Goal: Transaction & Acquisition: Purchase product/service

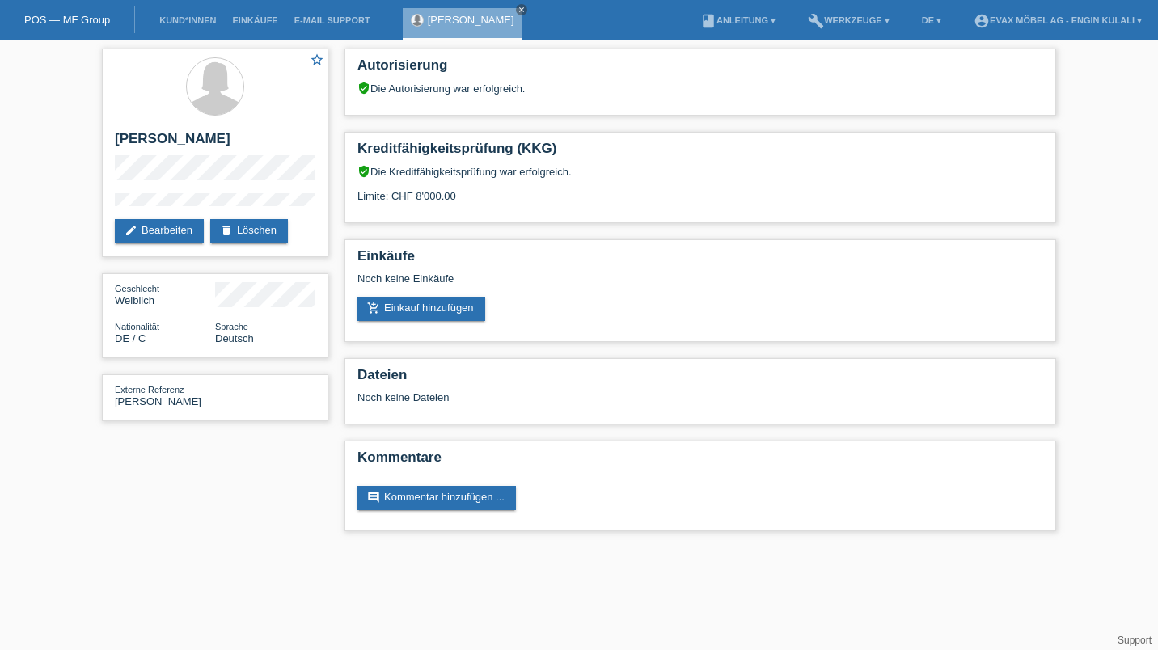
click at [430, 303] on link "add_shopping_cart Einkauf hinzufügen" at bounding box center [422, 309] width 128 height 24
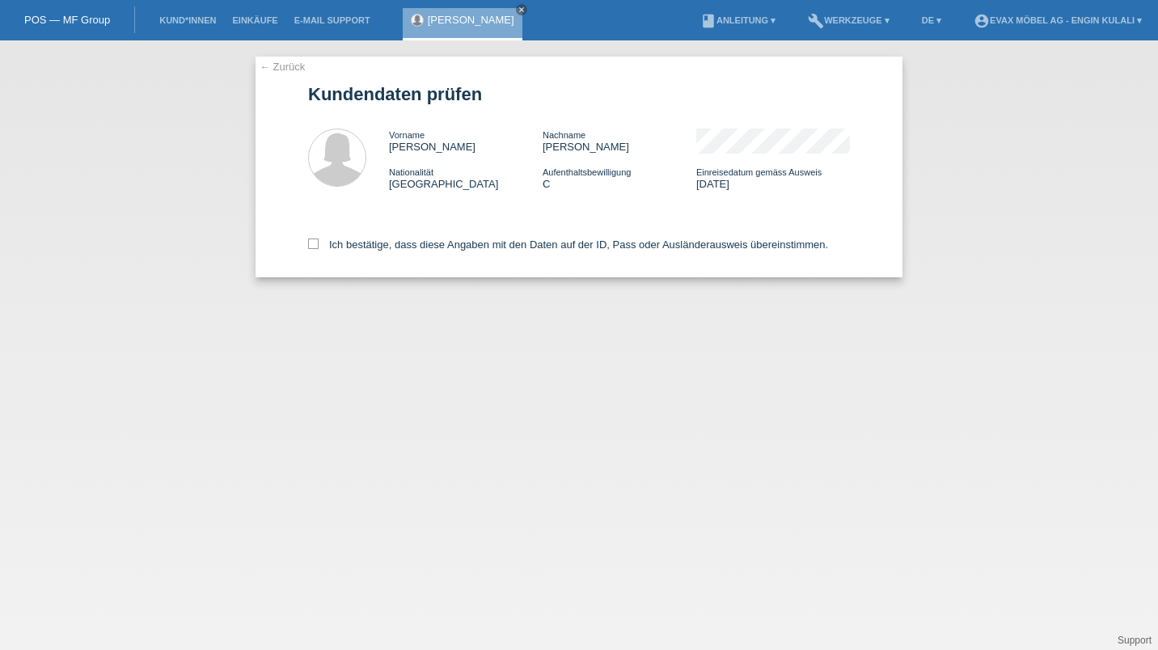
click at [311, 248] on icon at bounding box center [313, 244] width 11 height 11
click at [311, 248] on input "Ich bestätige, dass diese Angaben mit den Daten auf der ID, Pass oder Ausländer…" at bounding box center [313, 244] width 11 height 11
checkbox input "true"
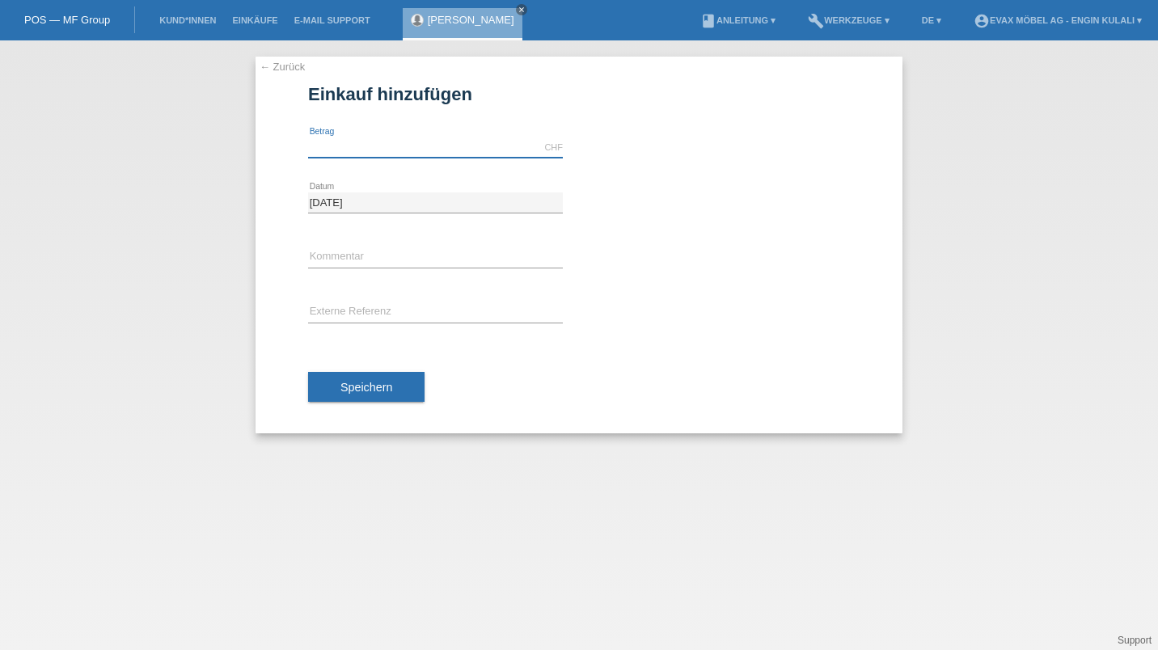
click at [423, 153] on input "text" at bounding box center [435, 148] width 255 height 20
type input "6"
type input "5"
type input "6000.00"
click at [343, 308] on input "text" at bounding box center [435, 313] width 255 height 20
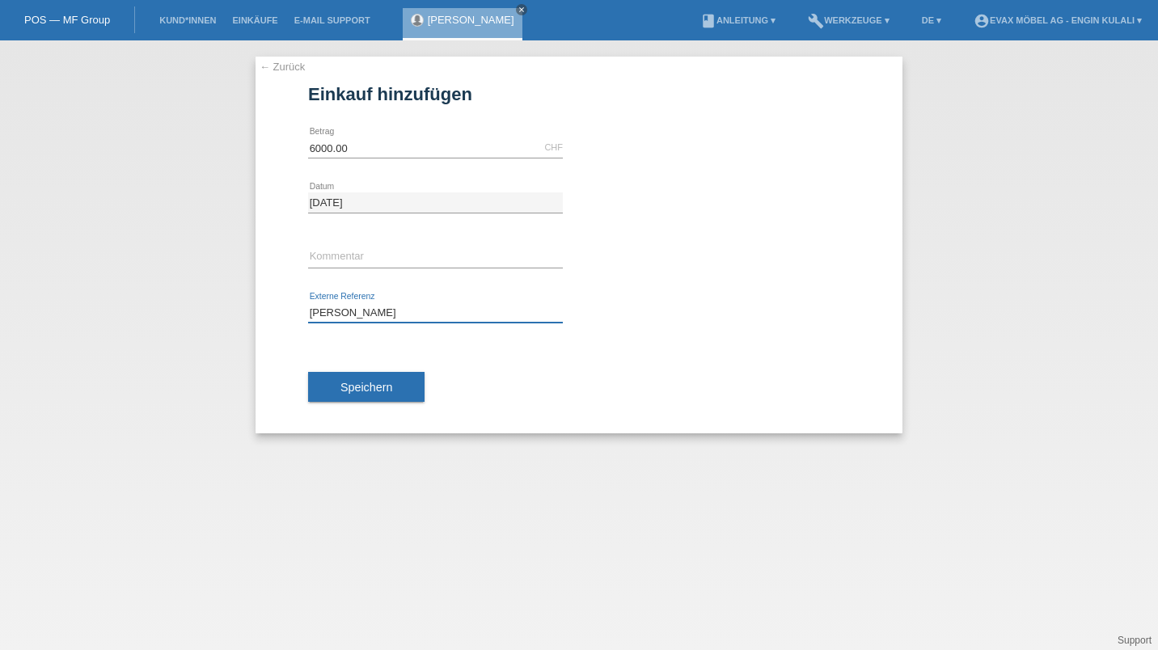
type input "Julia Karl"
click at [379, 383] on span "Speichern" at bounding box center [367, 387] width 52 height 13
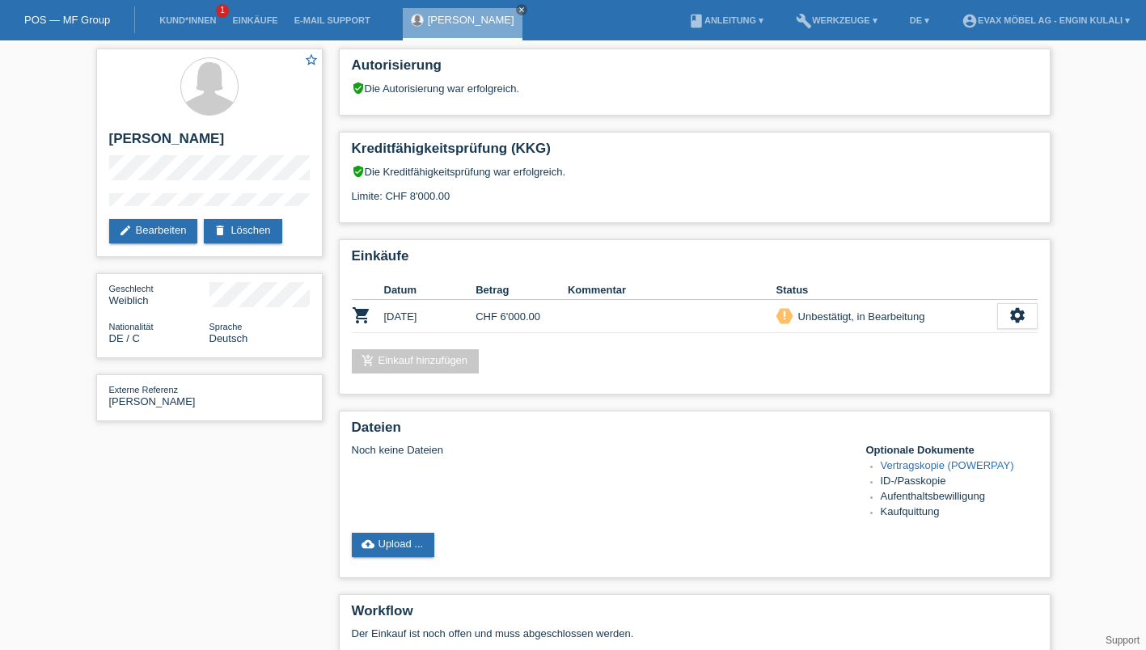
click at [957, 467] on link "Vertragskopie (POWERPAY)" at bounding box center [947, 465] width 133 height 12
click at [98, 196] on div "star_border [PERSON_NAME] edit Bearbeiten delete Löschen" at bounding box center [209, 153] width 226 height 209
click at [677, 174] on div "verified_user Die Kreditfähigkeitsprüfung war erfolgreich. Limite: CHF 8'000.00" at bounding box center [695, 189] width 686 height 49
click at [902, 464] on link "Vertragskopie (POWERPAY)" at bounding box center [947, 465] width 133 height 12
